Goal: Task Accomplishment & Management: Use online tool/utility

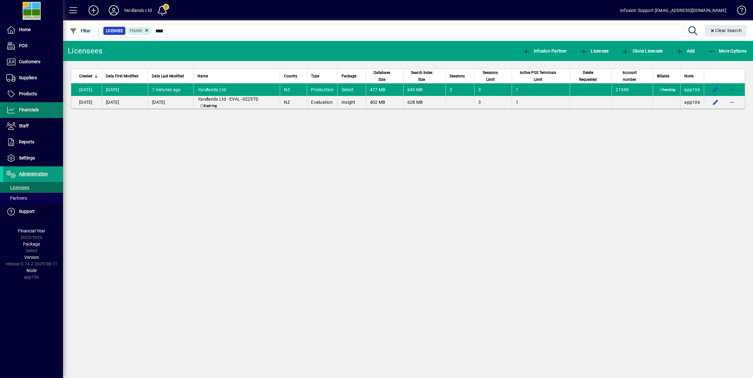
click at [32, 109] on span "Financials" at bounding box center [29, 109] width 20 height 5
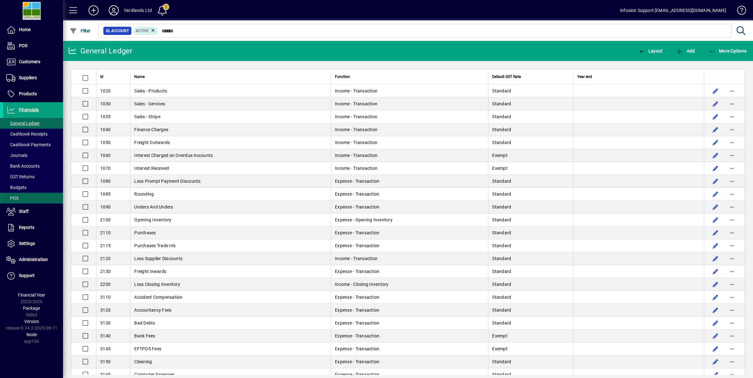
click at [28, 199] on span at bounding box center [33, 198] width 60 height 15
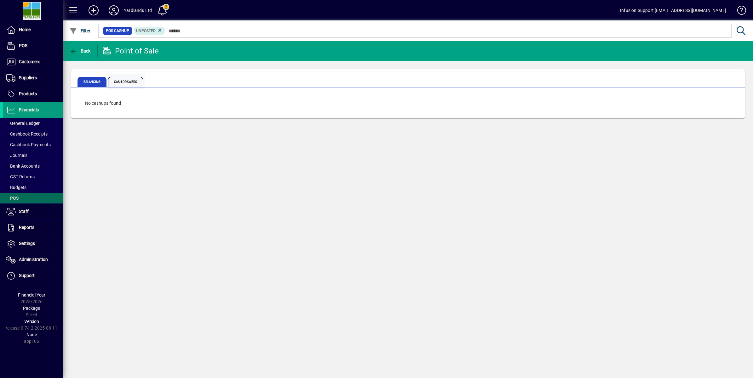
click at [126, 79] on span "Cash Drawers" at bounding box center [125, 82] width 35 height 10
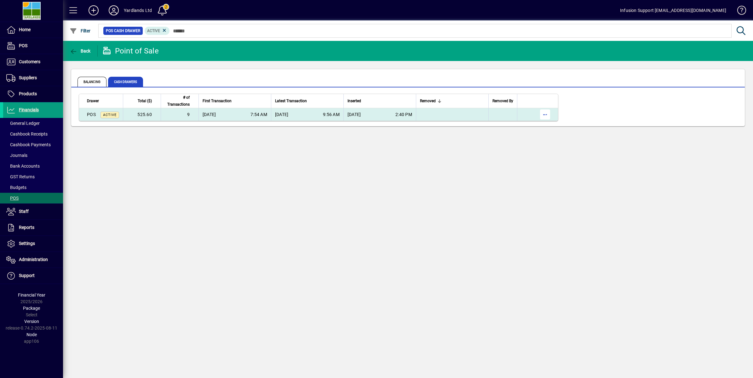
click at [546, 115] on span "button" at bounding box center [544, 114] width 15 height 15
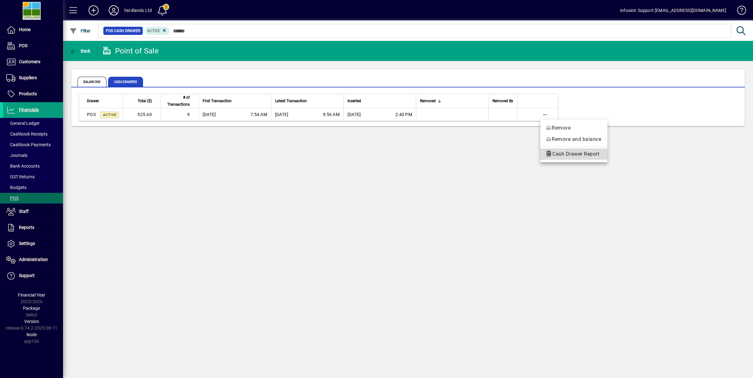
click at [575, 155] on span "Cash Drawer Report" at bounding box center [573, 154] width 57 height 6
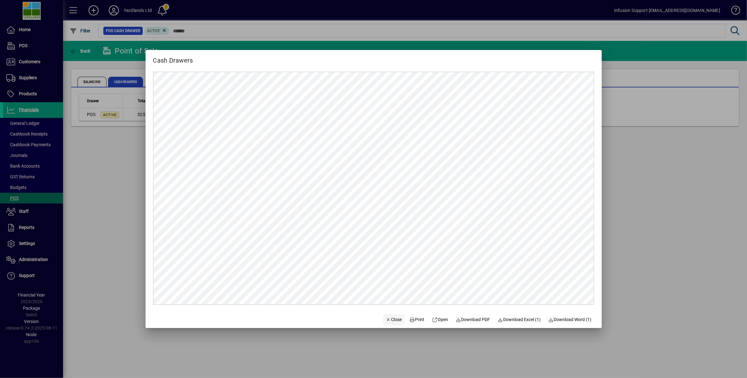
click at [388, 320] on span "Close" at bounding box center [393, 320] width 16 height 7
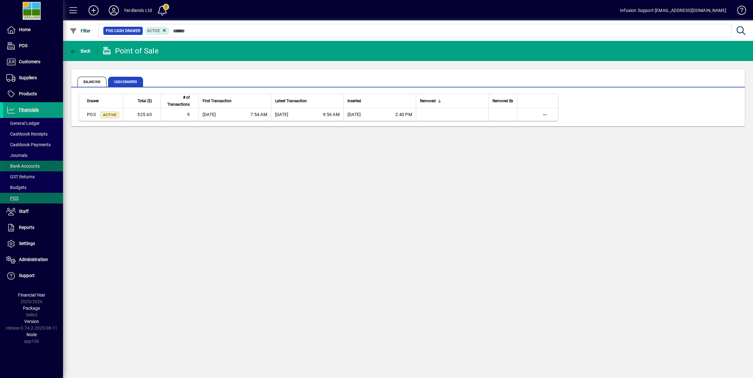
click at [37, 164] on span "Bank Accounts" at bounding box center [22, 166] width 33 height 5
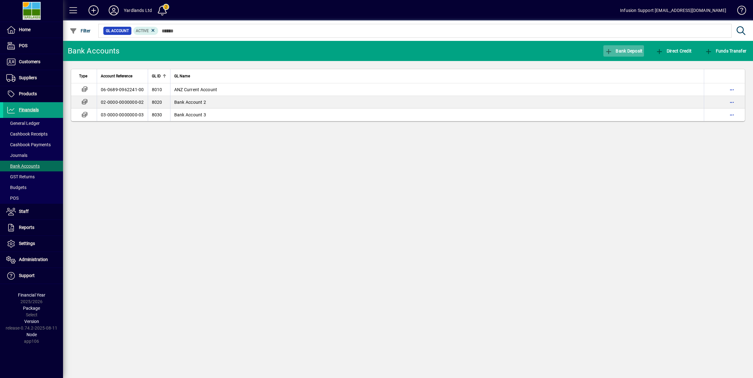
click at [622, 51] on span "Bank Deposit" at bounding box center [624, 50] width 38 height 5
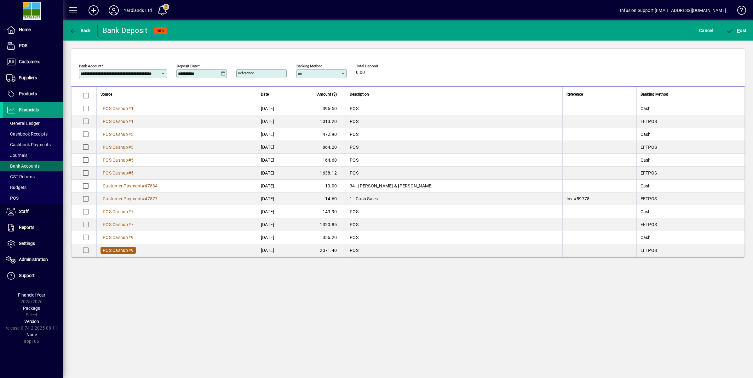
click at [122, 251] on span "POS Cashup" at bounding box center [116, 250] width 26 height 5
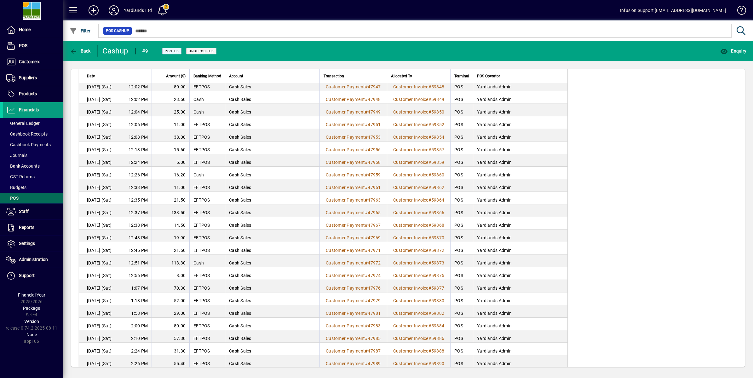
scroll to position [636, 0]
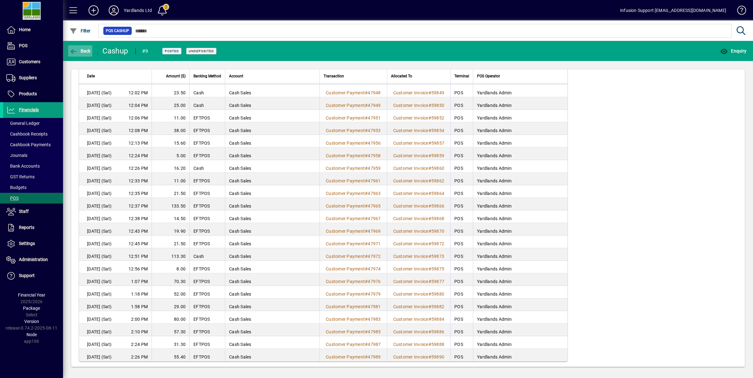
click at [70, 52] on icon "button" at bounding box center [74, 51] width 8 height 6
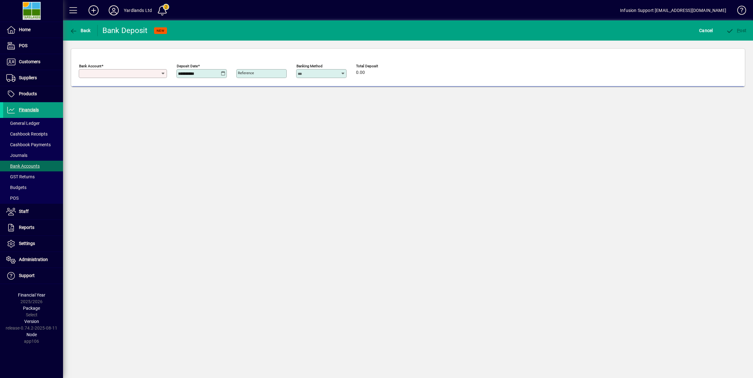
type input "**********"
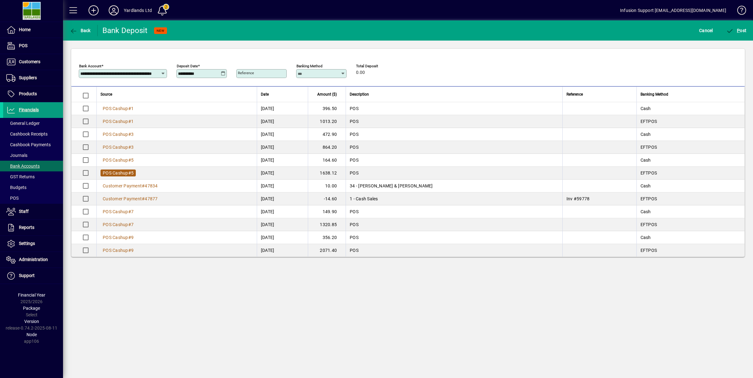
click at [129, 173] on span "#" at bounding box center [129, 173] width 3 height 5
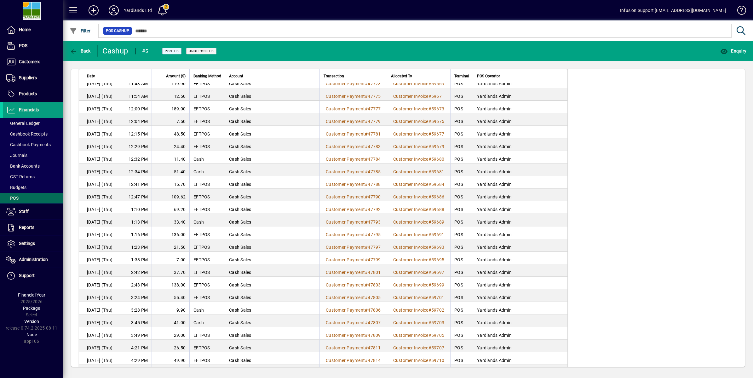
scroll to position [410, 0]
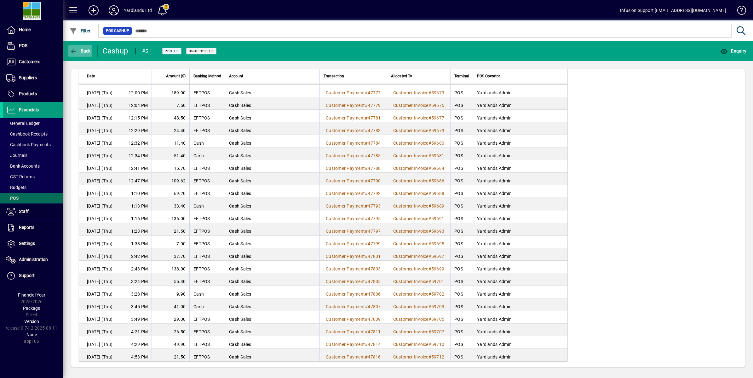
click at [74, 50] on icon "button" at bounding box center [74, 51] width 8 height 6
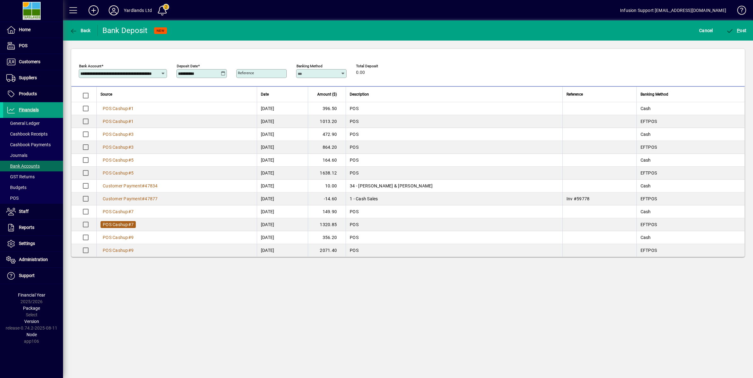
click at [122, 227] on span "POS Cashup" at bounding box center [116, 224] width 26 height 5
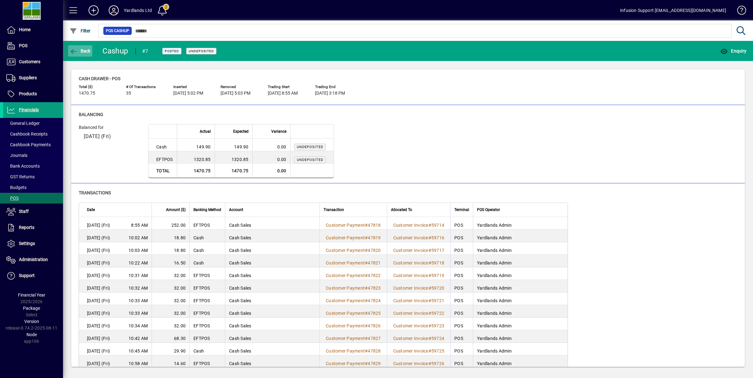
click at [73, 50] on icon "button" at bounding box center [74, 51] width 8 height 6
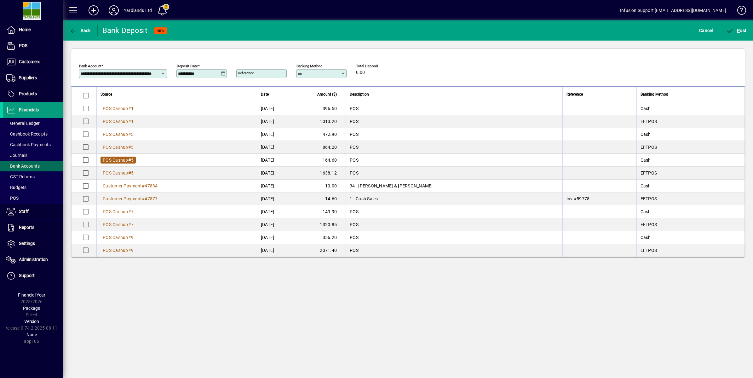
click at [122, 161] on span "POS Cashup" at bounding box center [116, 160] width 26 height 5
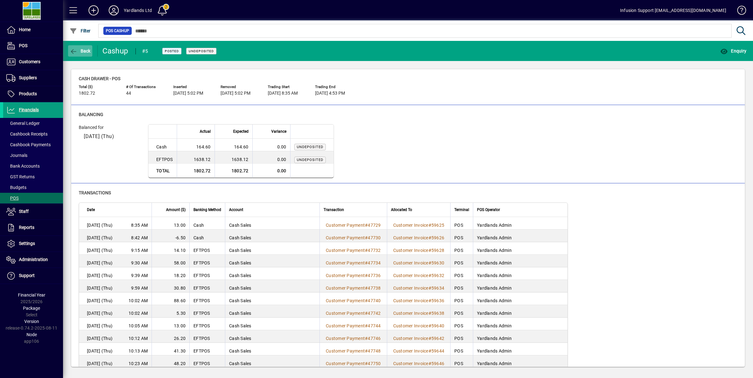
click at [71, 51] on icon "button" at bounding box center [74, 51] width 8 height 6
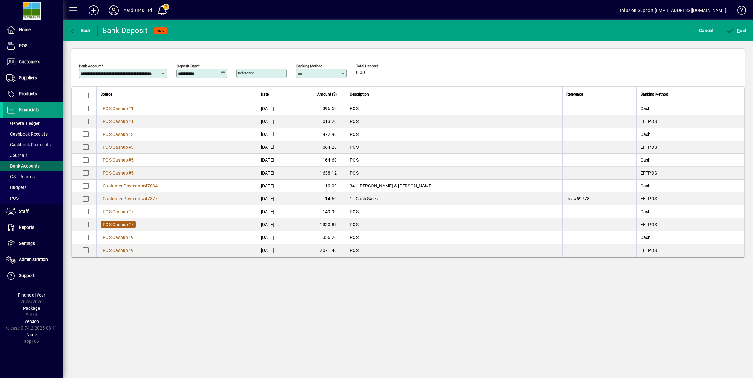
click at [119, 227] on span "POS Cashup" at bounding box center [116, 224] width 26 height 5
